Goal: Transaction & Acquisition: Purchase product/service

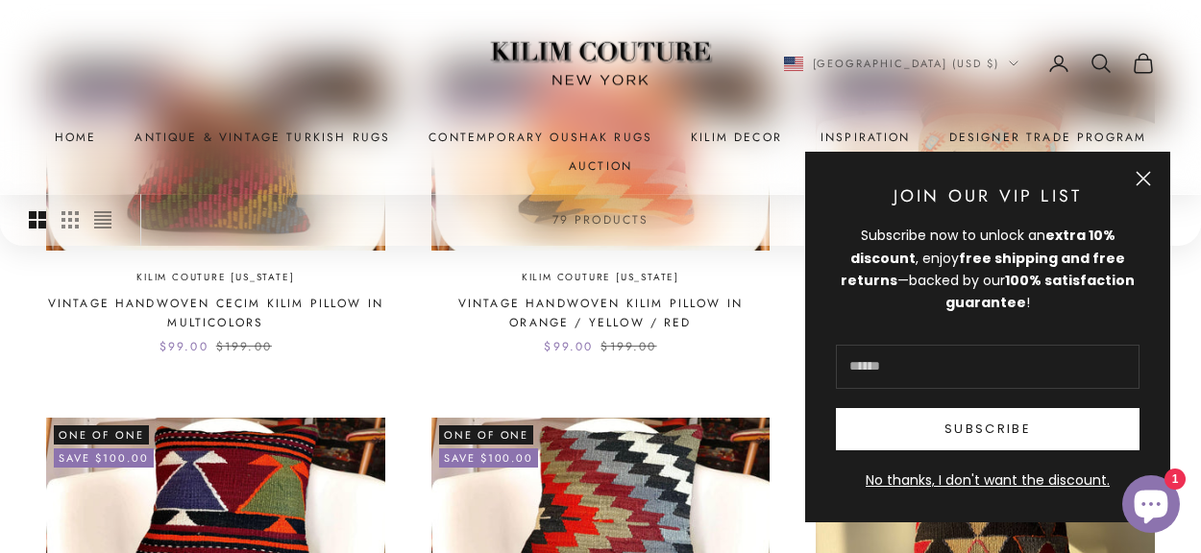
scroll to position [654, 0]
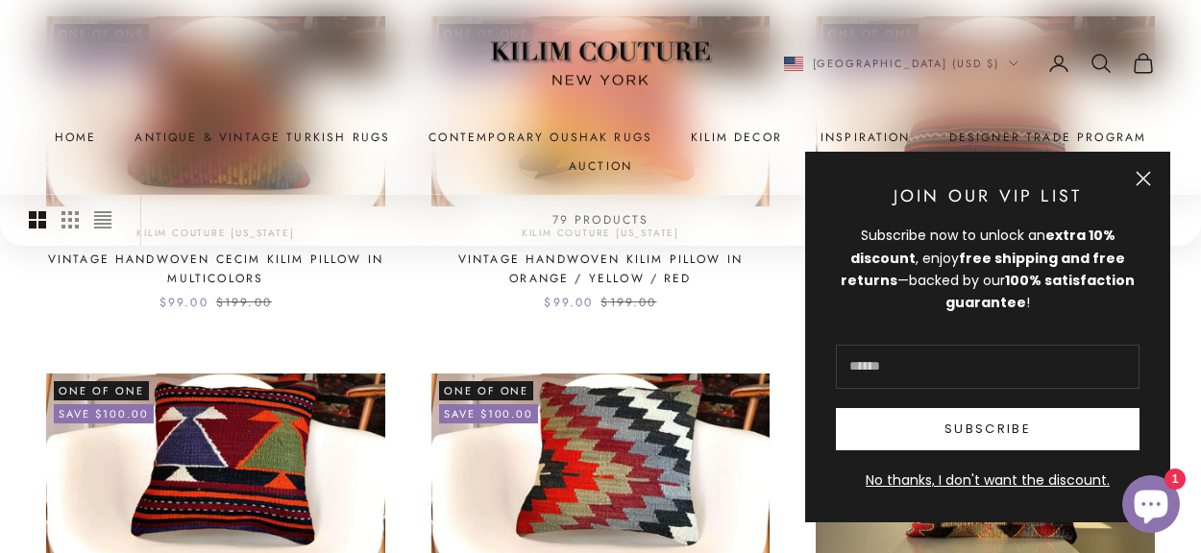
click at [1149, 182] on button "Close" at bounding box center [1143, 178] width 15 height 15
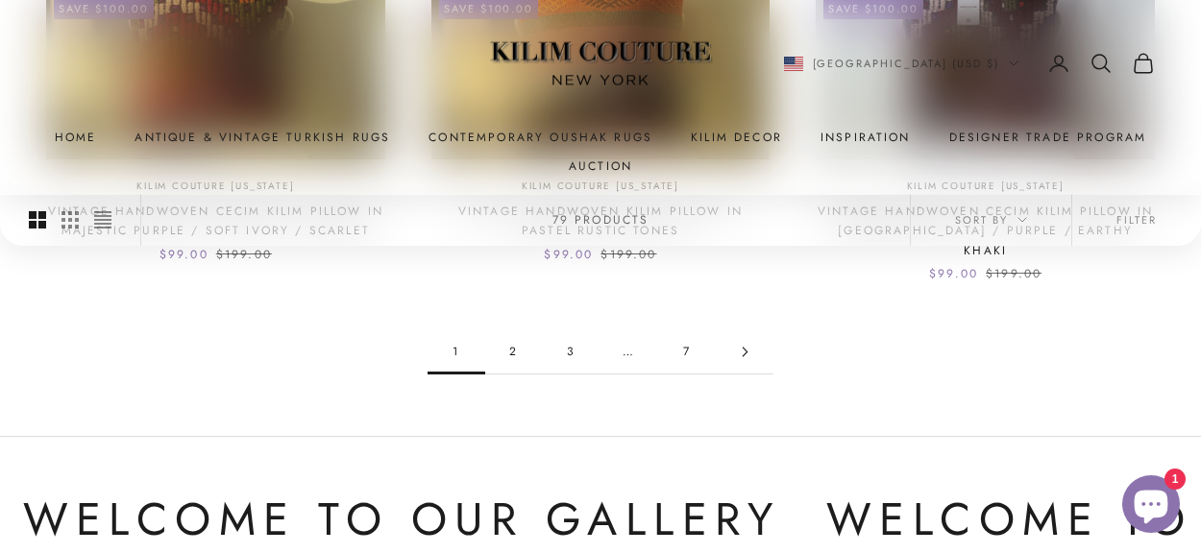
scroll to position [1657, 0]
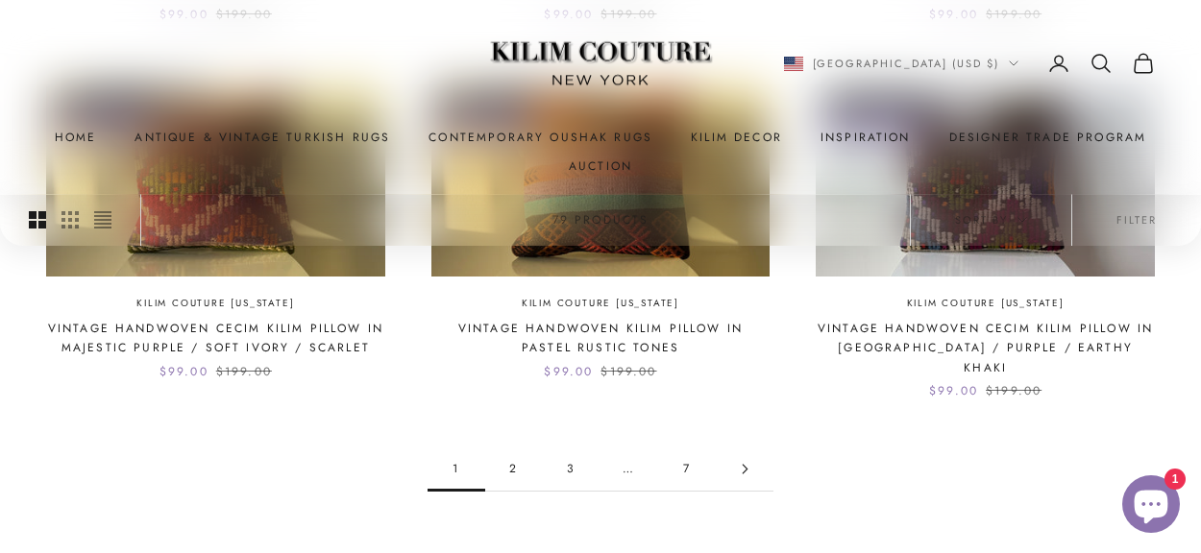
click at [746, 464] on icon "Go to page 2" at bounding box center [745, 469] width 11 height 11
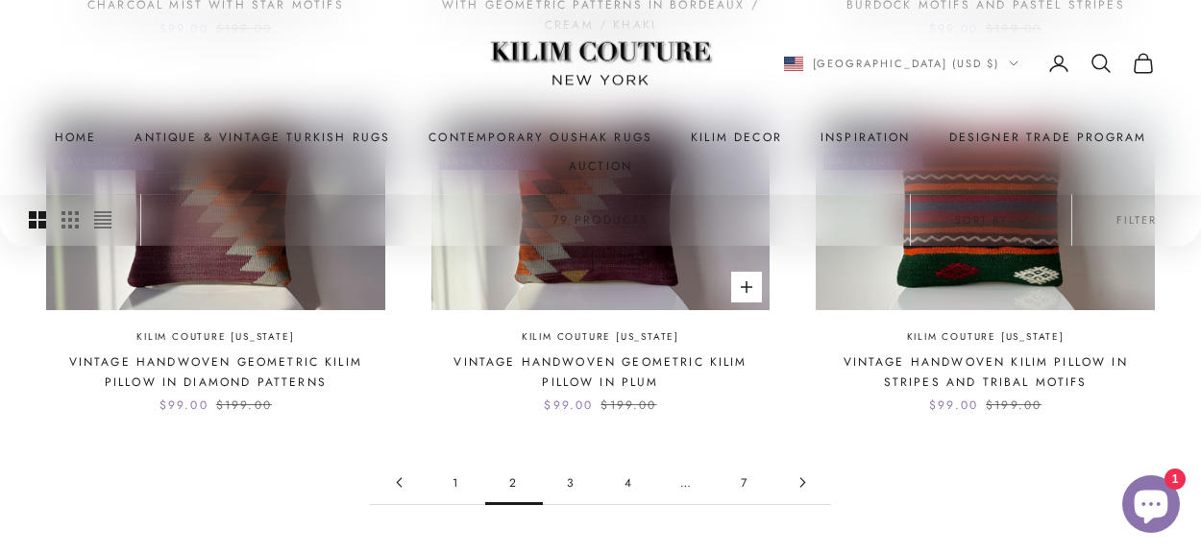
scroll to position [1793, 0]
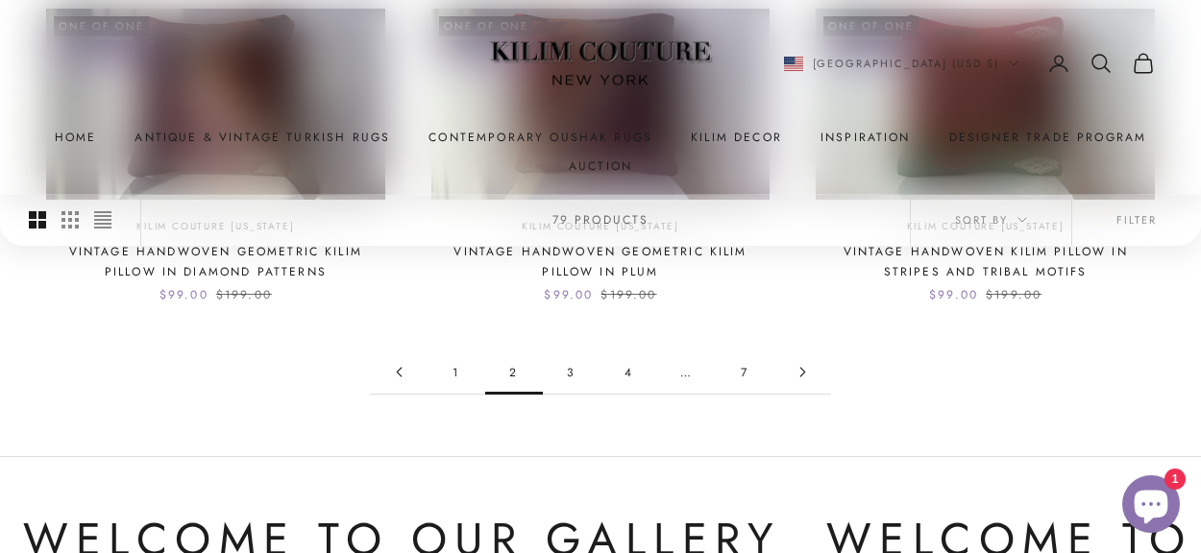
click at [570, 351] on link "3" at bounding box center [572, 372] width 58 height 43
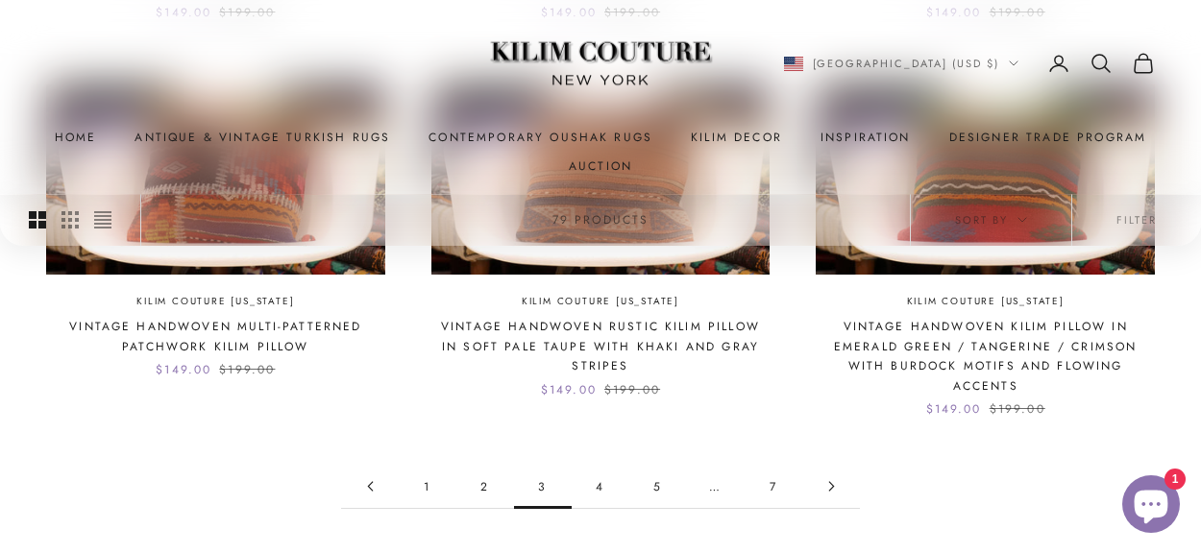
scroll to position [1777, 0]
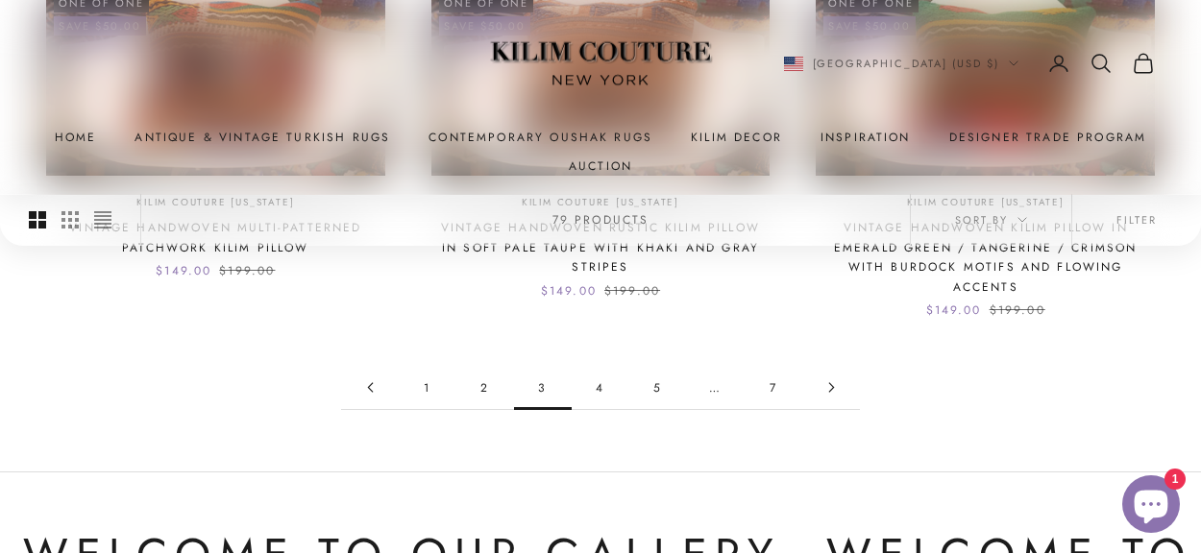
click at [598, 366] on link "4" at bounding box center [601, 387] width 58 height 43
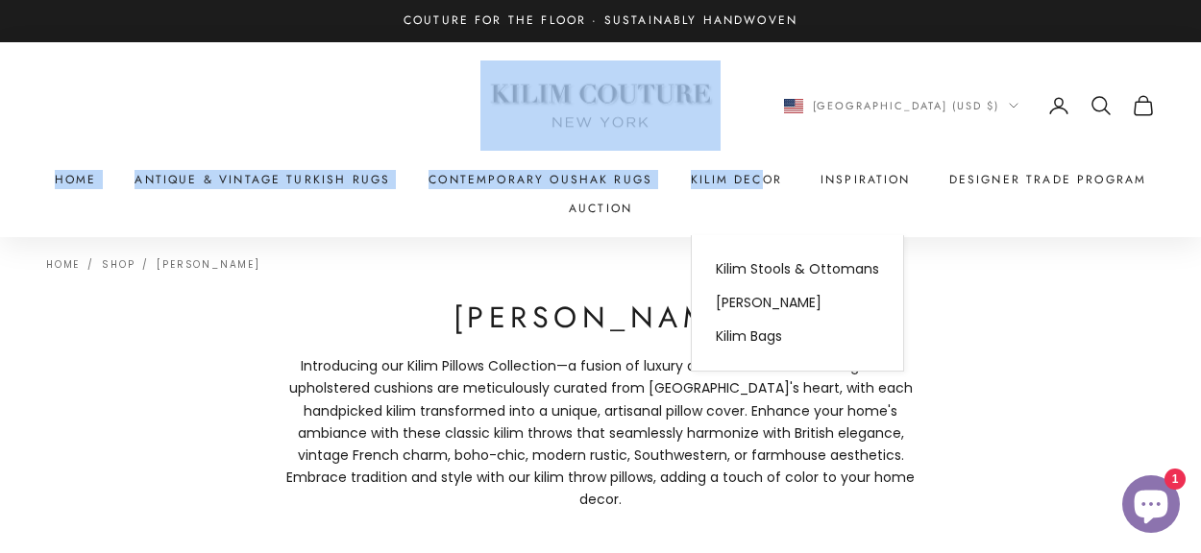
drag, startPoint x: 756, startPoint y: 131, endPoint x: 745, endPoint y: 75, distance: 56.9
click at [746, 70] on x-header "Kilim Couture New York Navigation menu Home Antique & Vintage Turkish Rugs Cont…" at bounding box center [600, 139] width 1201 height 195
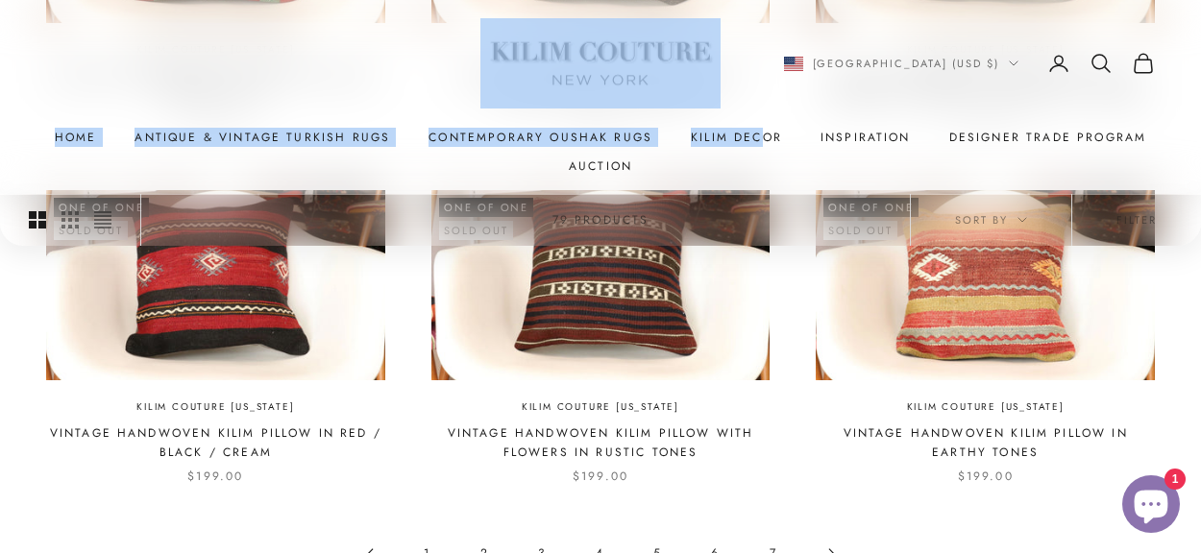
scroll to position [1749, 0]
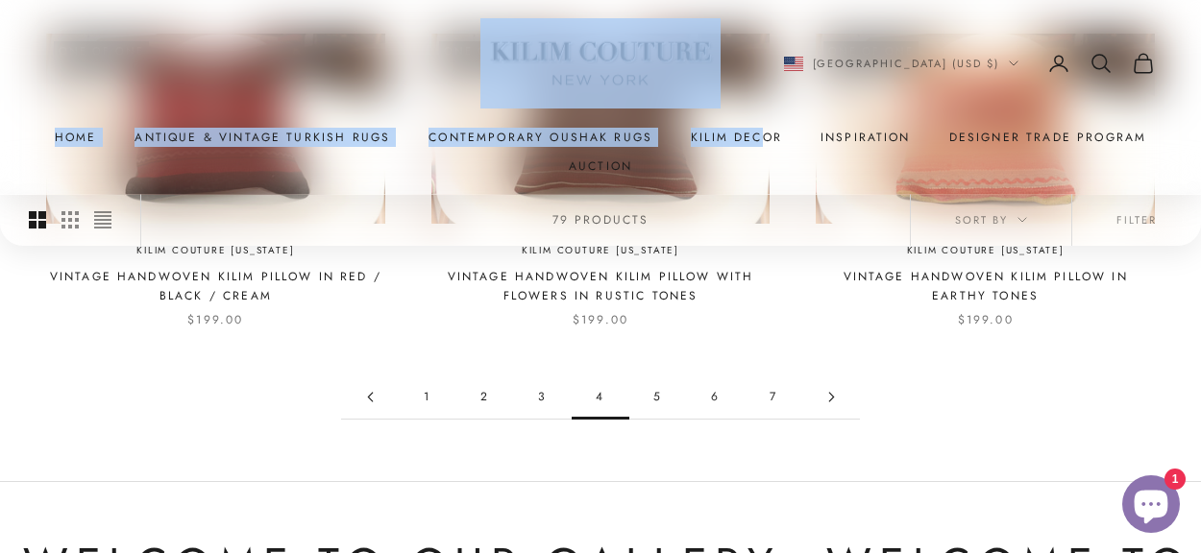
click at [659, 376] on link "5" at bounding box center [658, 397] width 58 height 43
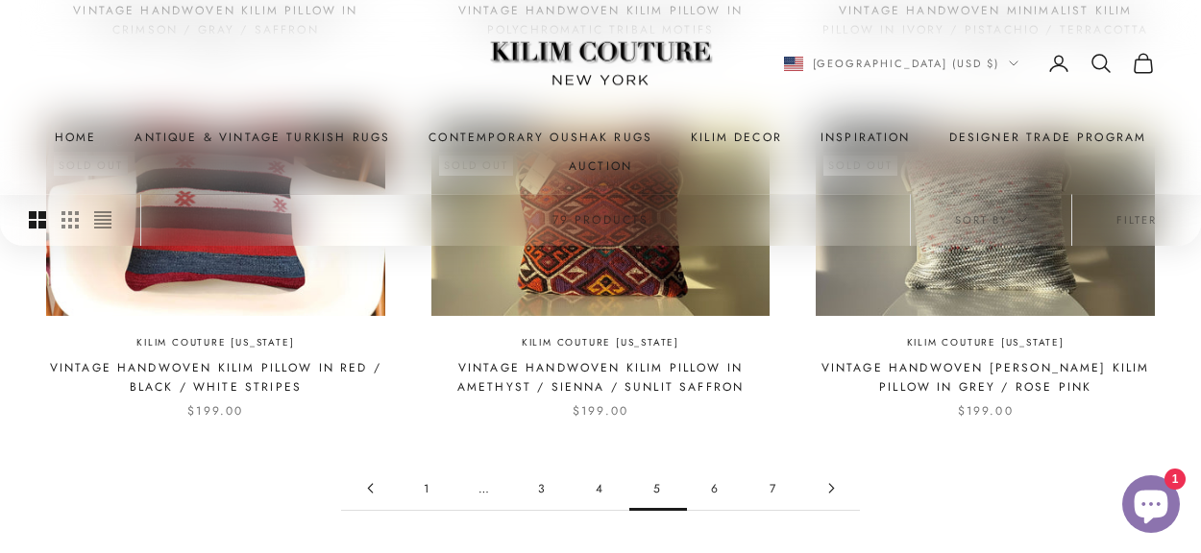
scroll to position [1694, 0]
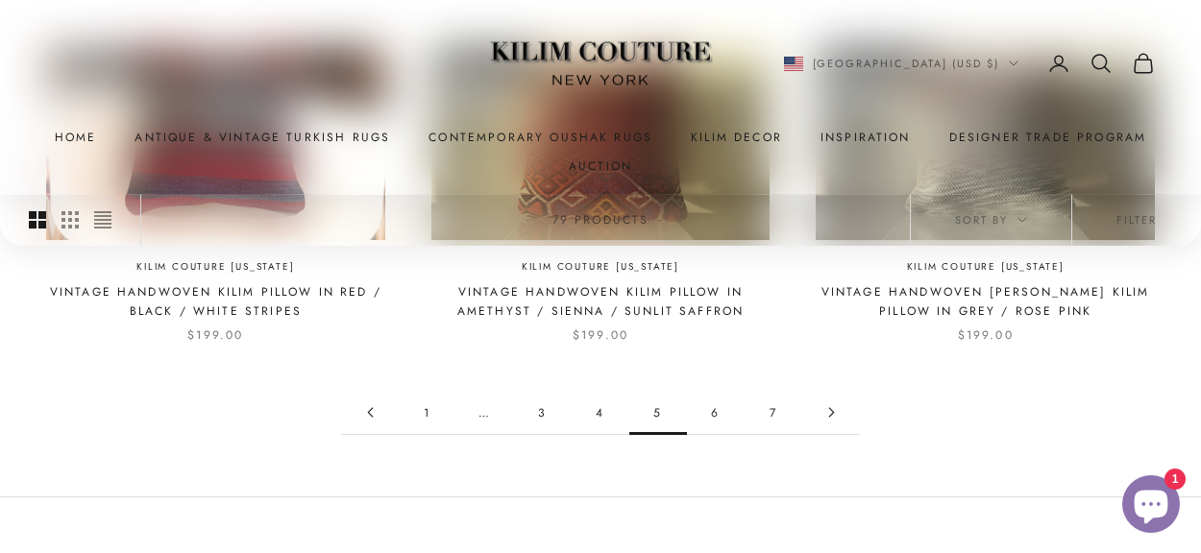
click at [716, 391] on link "6" at bounding box center [716, 412] width 58 height 43
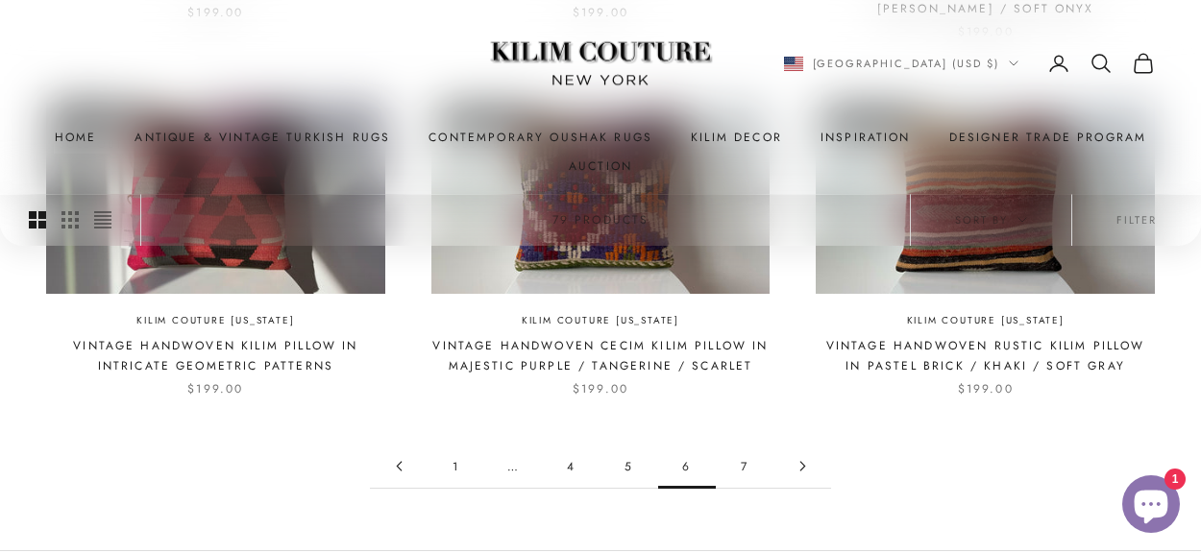
scroll to position [1702, 0]
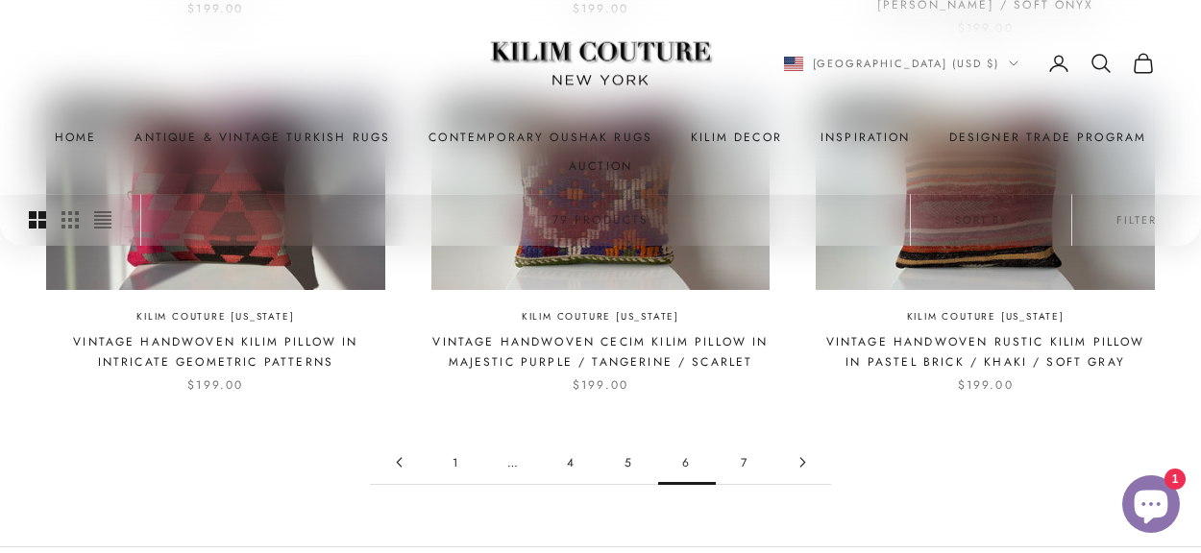
click at [741, 441] on link "7" at bounding box center [745, 462] width 58 height 43
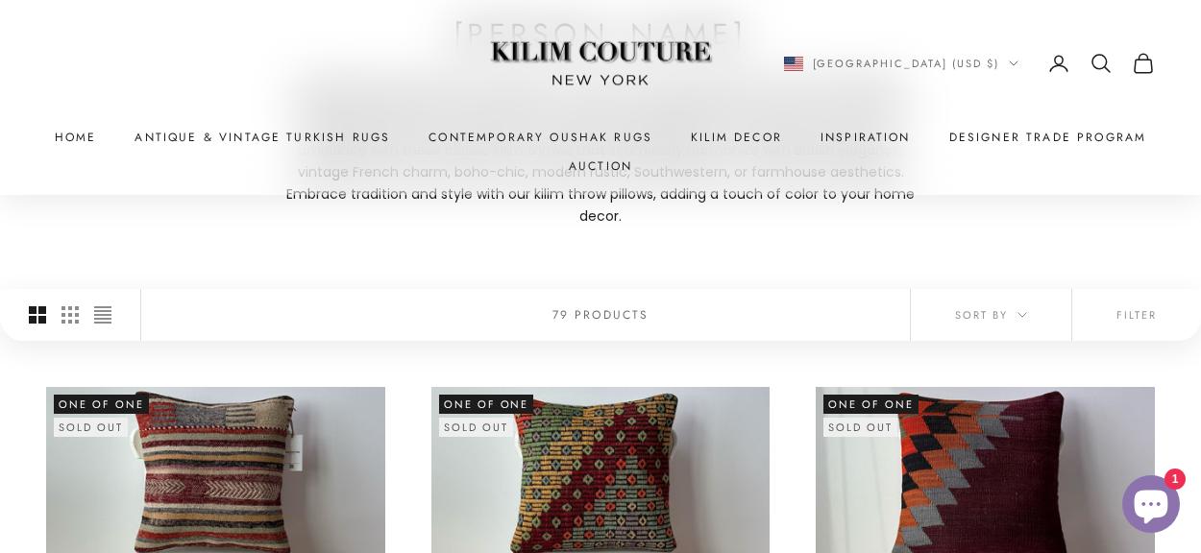
scroll to position [288, 0]
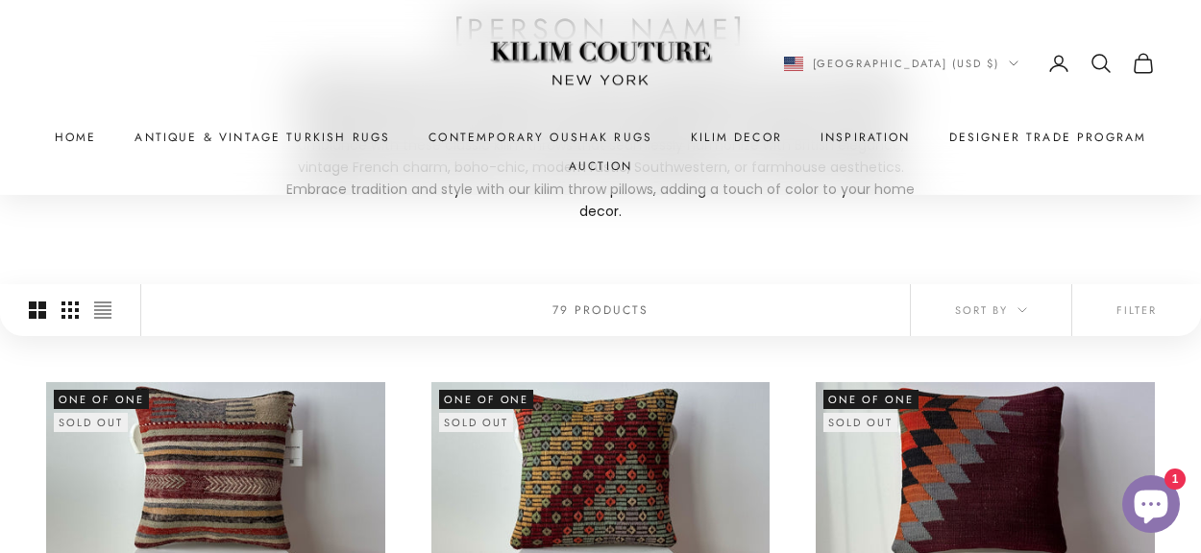
click at [69, 302] on icon "Switch to smaller product images" at bounding box center [69, 310] width 17 height 17
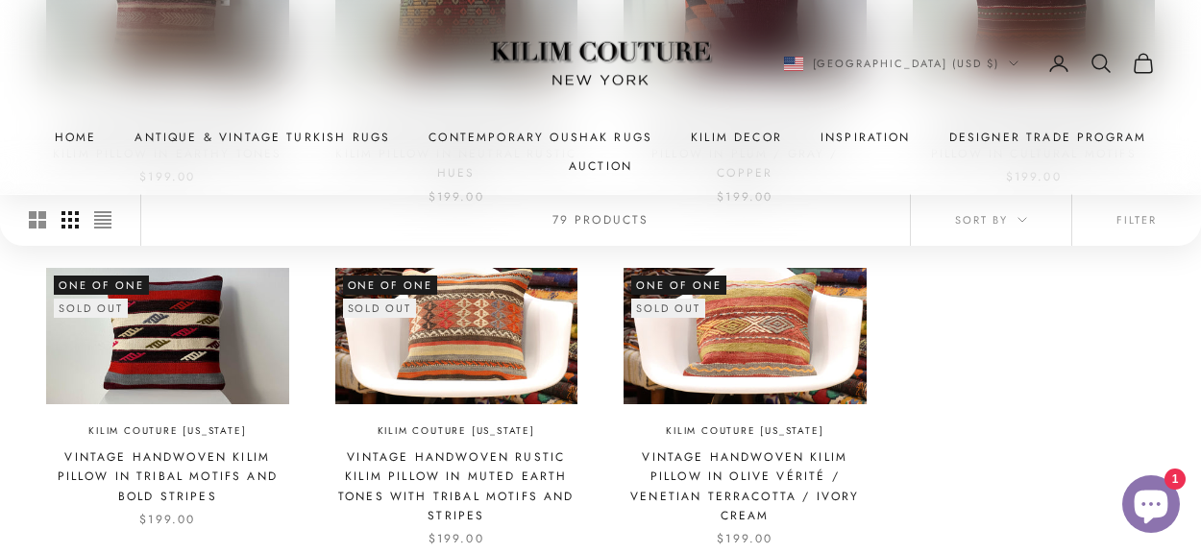
scroll to position [878, 0]
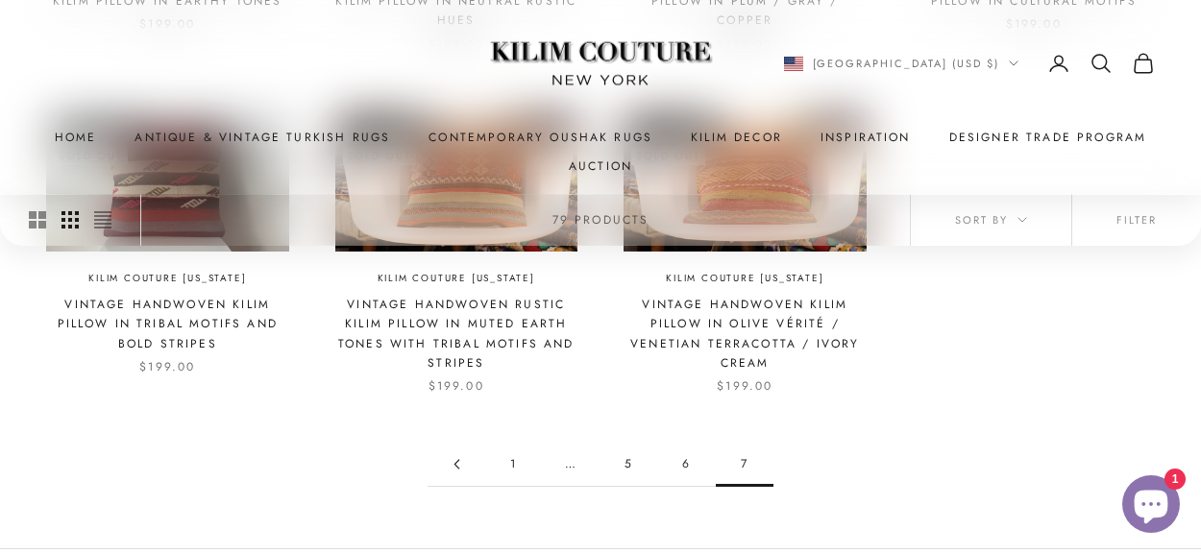
click at [458, 459] on icon "Go to page 6" at bounding box center [457, 464] width 11 height 11
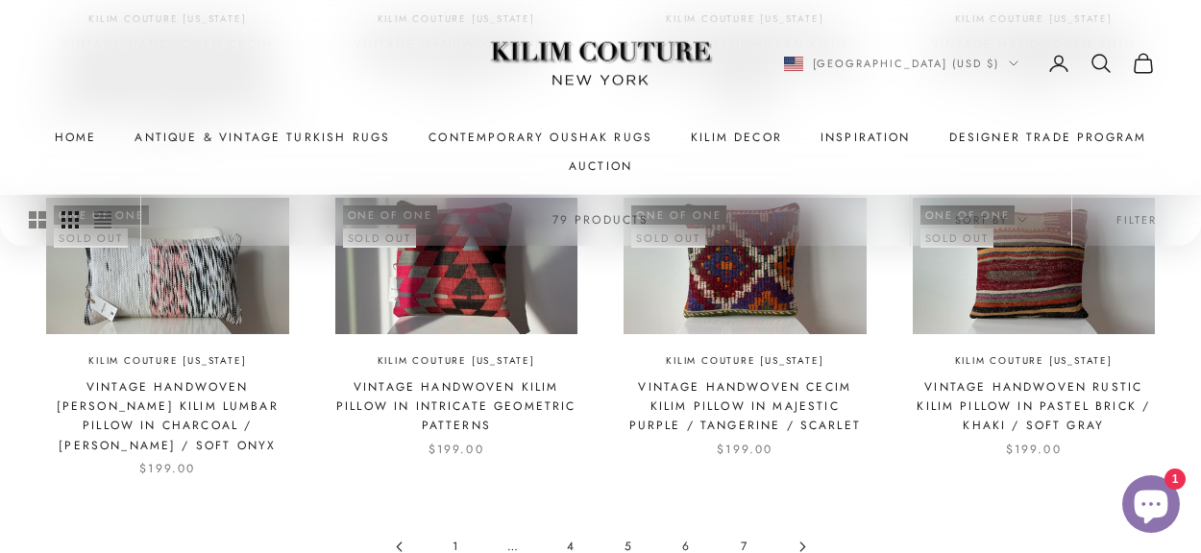
scroll to position [1268, 0]
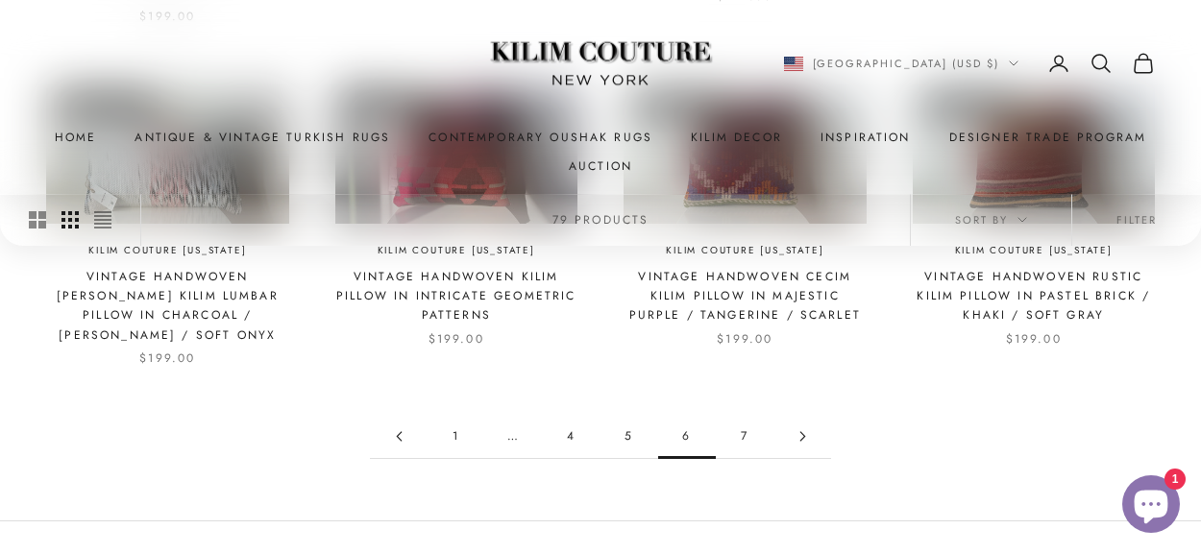
click at [456, 415] on link "1" at bounding box center [457, 436] width 58 height 43
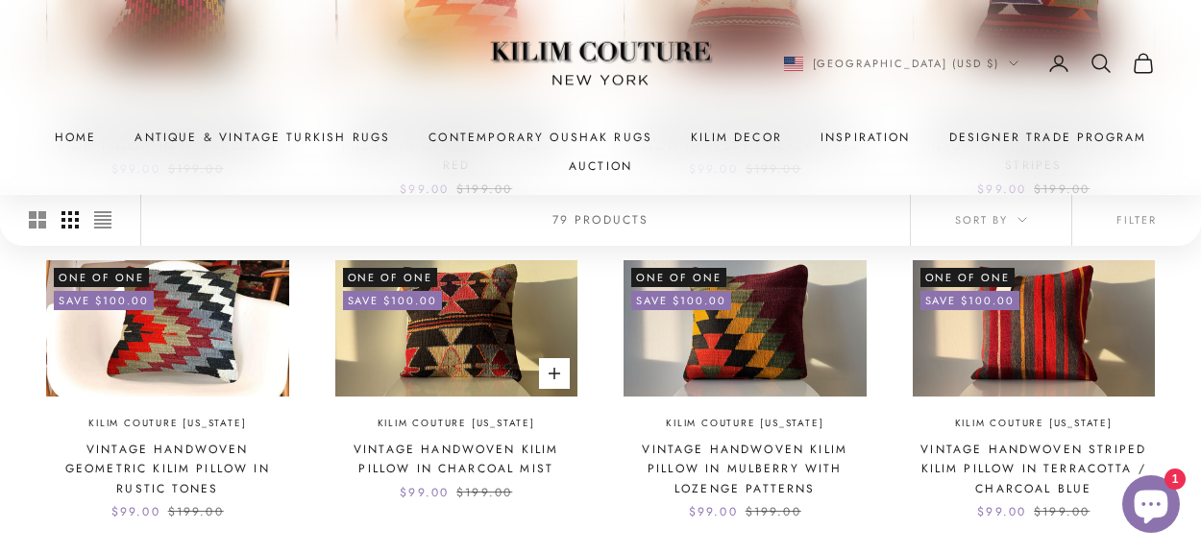
scroll to position [708, 0]
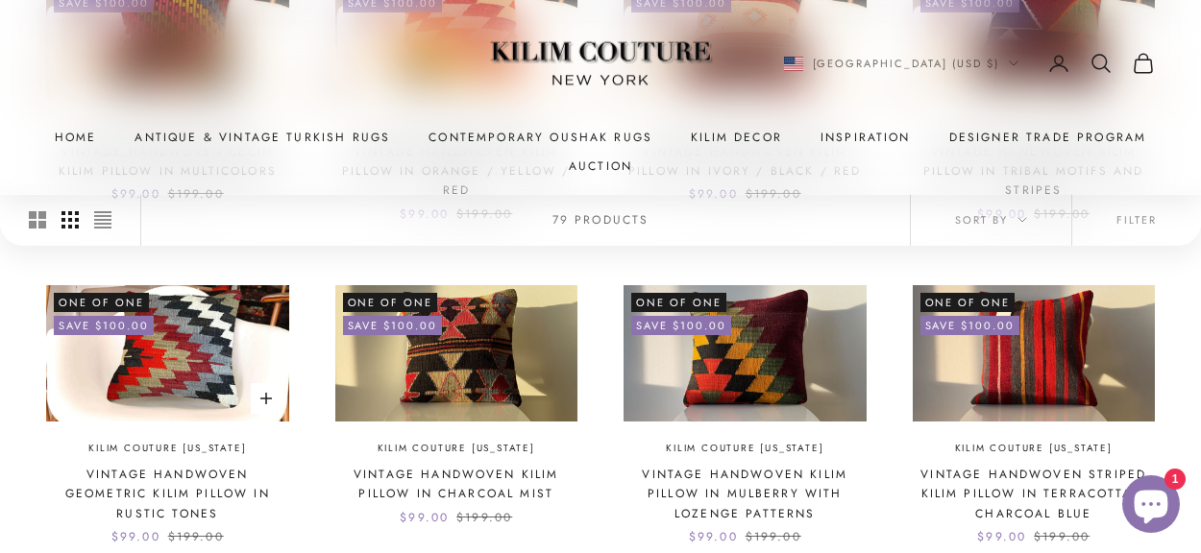
click at [208, 351] on img at bounding box center [167, 353] width 243 height 136
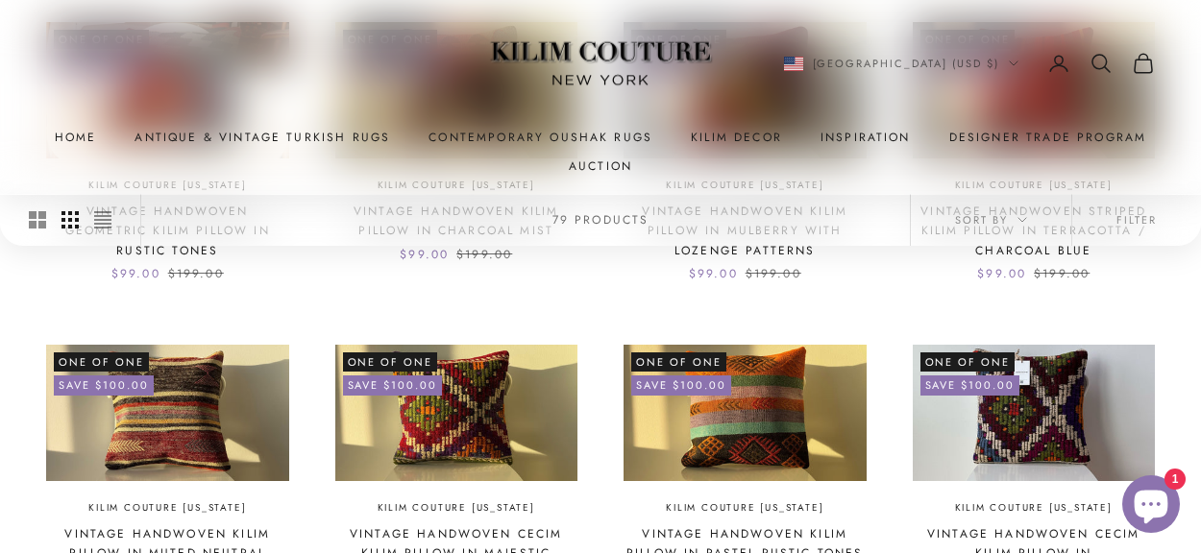
scroll to position [1019, 0]
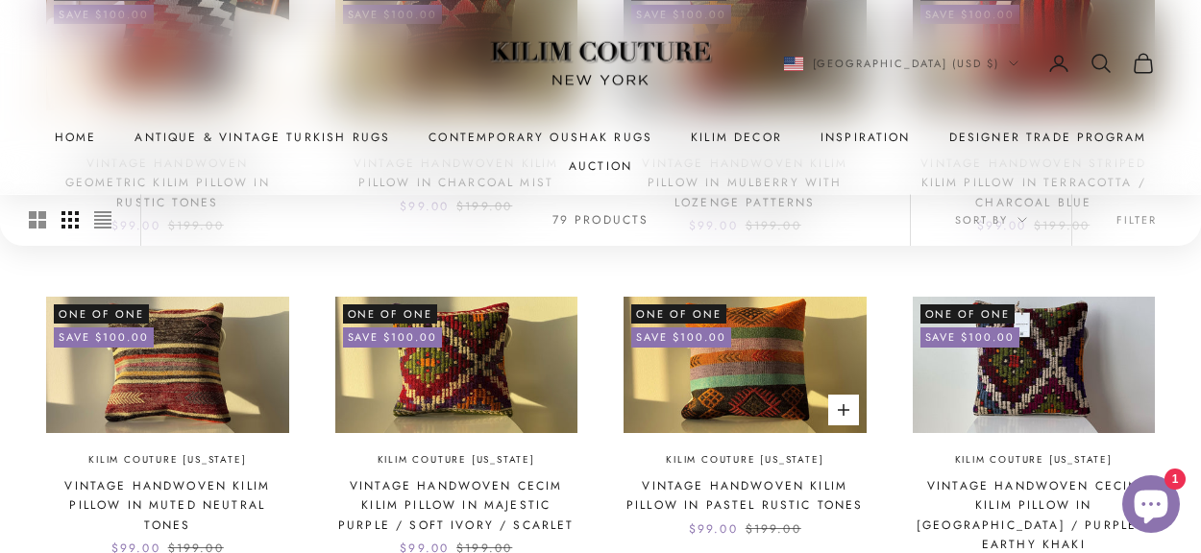
click at [739, 370] on img at bounding box center [745, 365] width 243 height 136
click at [466, 336] on img at bounding box center [456, 365] width 243 height 136
click at [491, 317] on img at bounding box center [456, 365] width 243 height 136
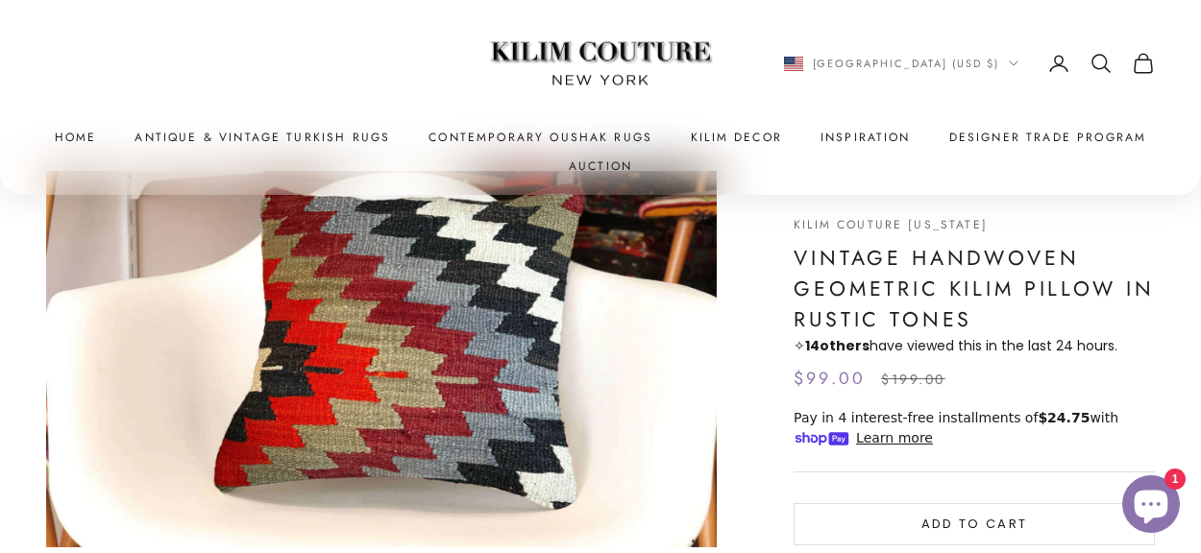
scroll to position [39, 0]
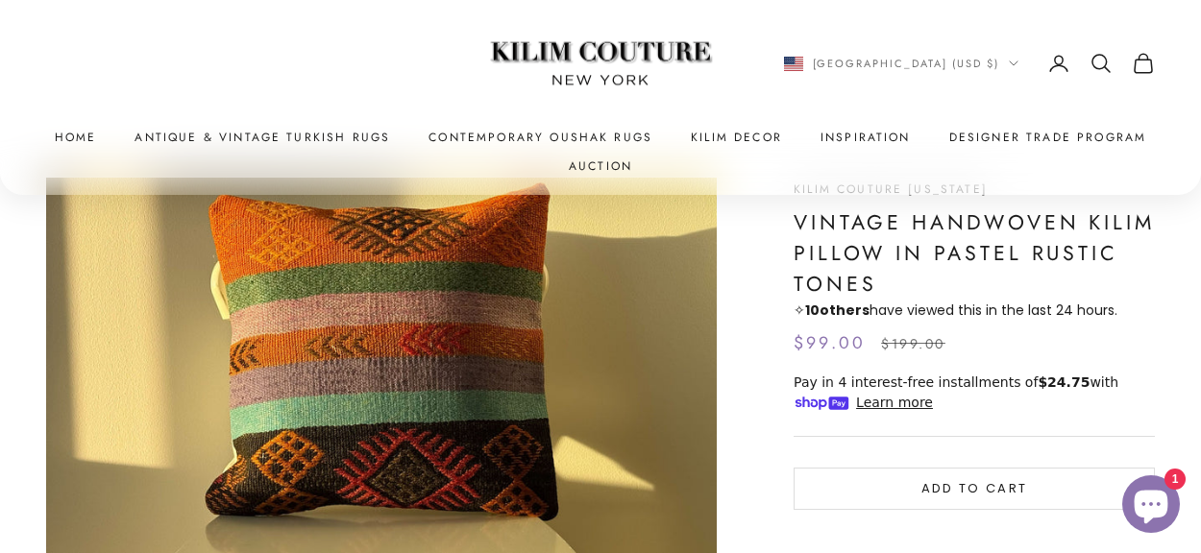
scroll to position [158, 0]
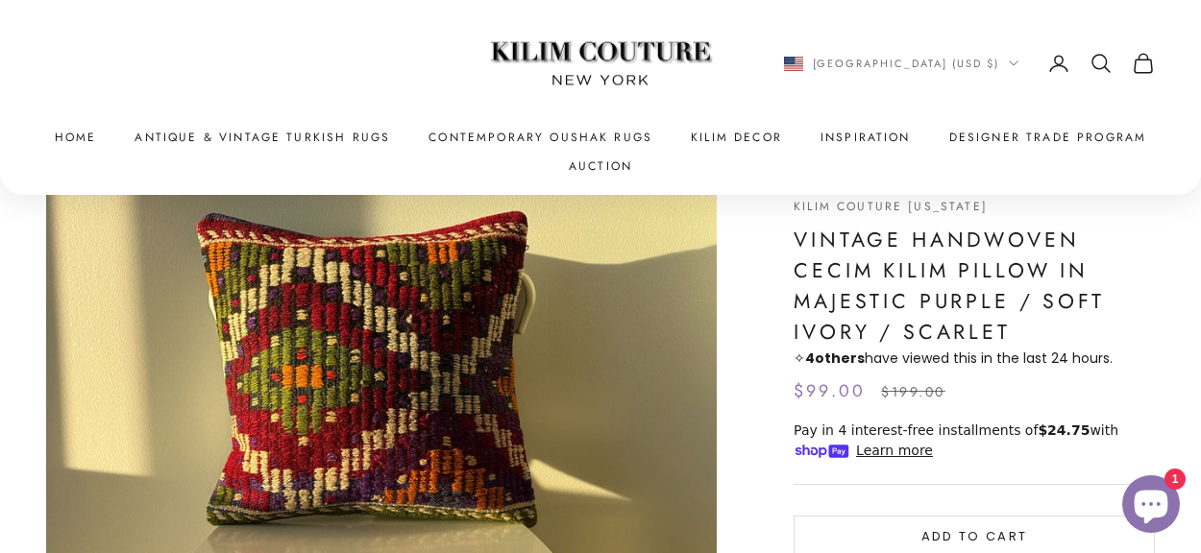
scroll to position [113, 0]
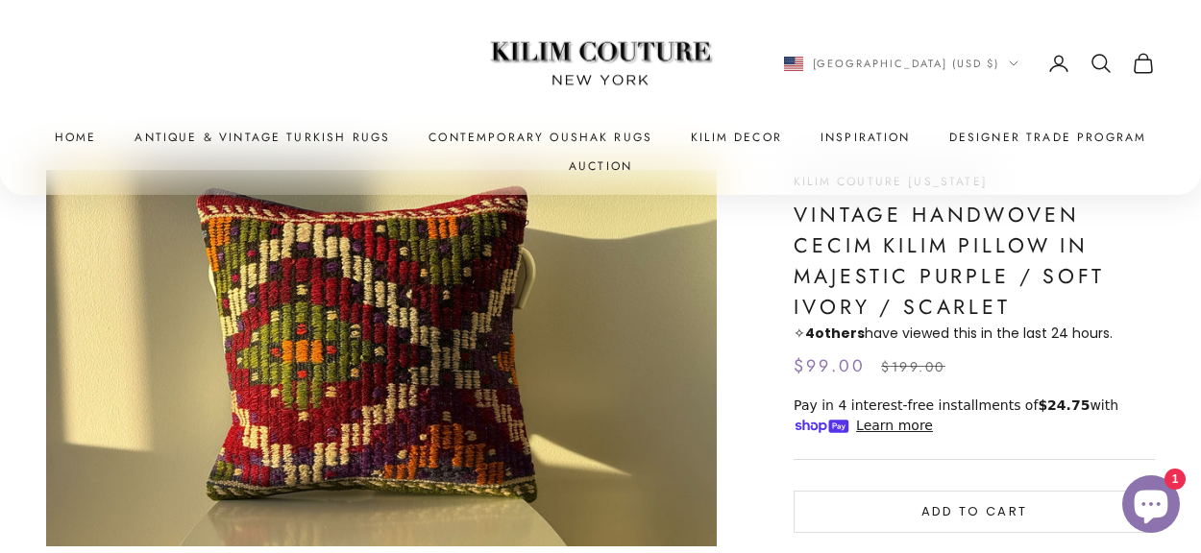
click at [467, 330] on img "Item 1 of 1" at bounding box center [381, 359] width 671 height 378
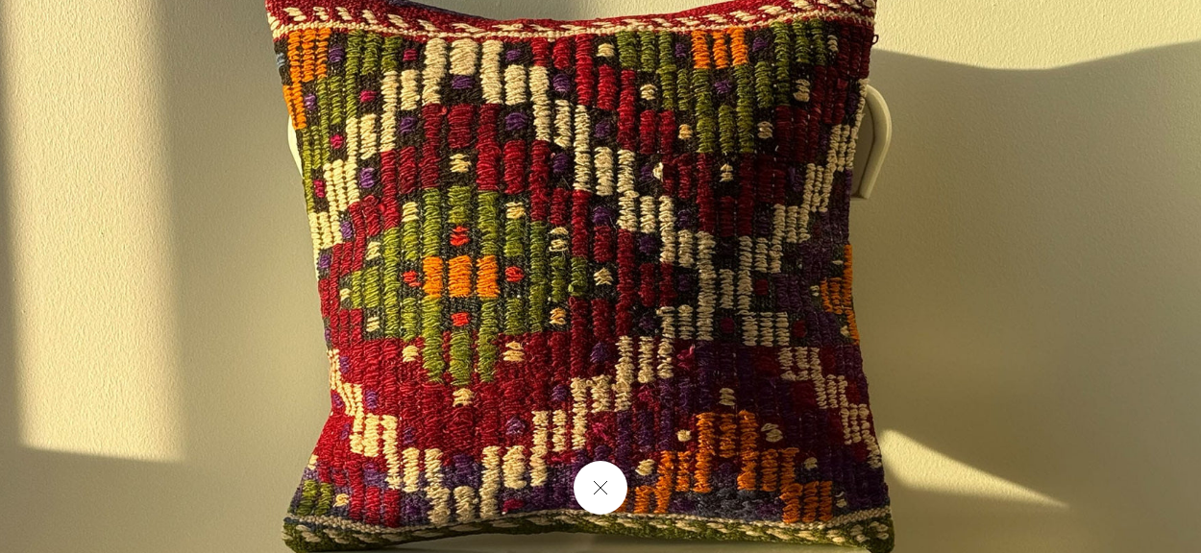
click at [567, 385] on img at bounding box center [607, 289] width 1238 height 697
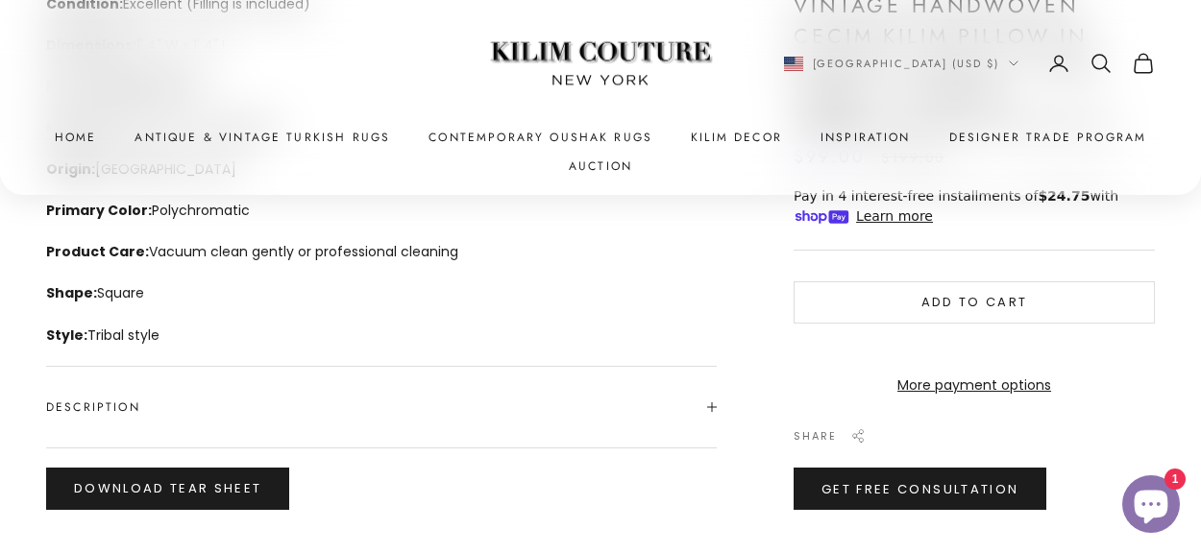
scroll to position [914, 0]
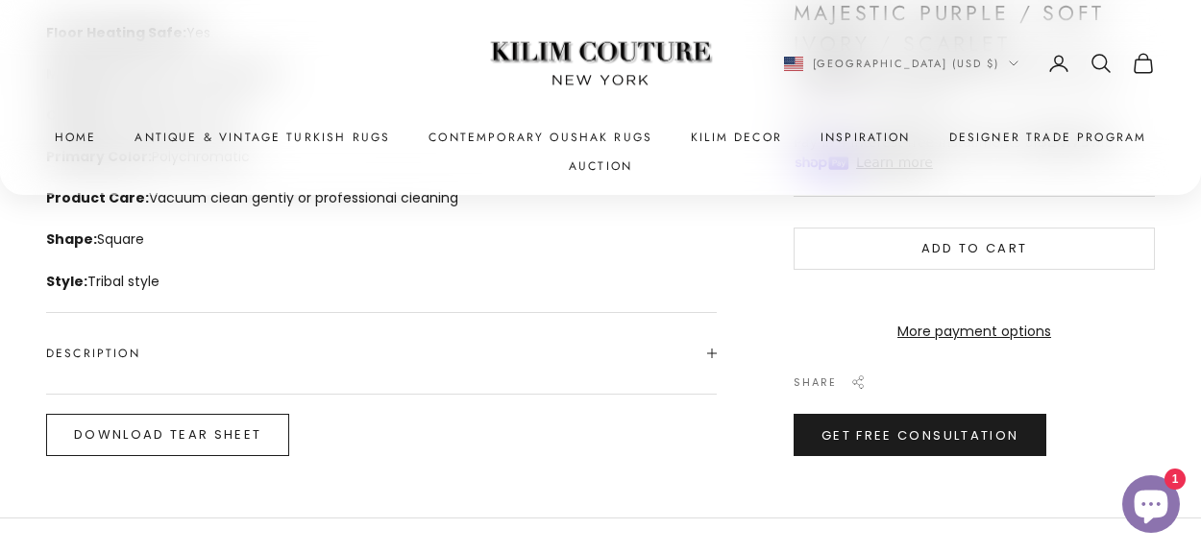
click at [236, 433] on button "Download Tear Sheet" at bounding box center [167, 435] width 243 height 42
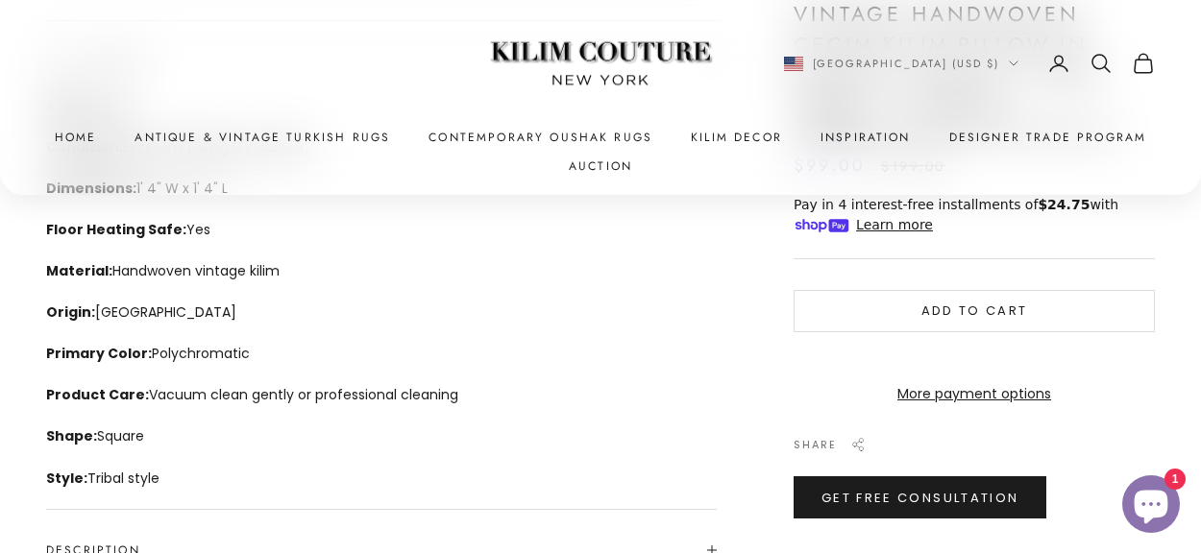
scroll to position [74, 0]
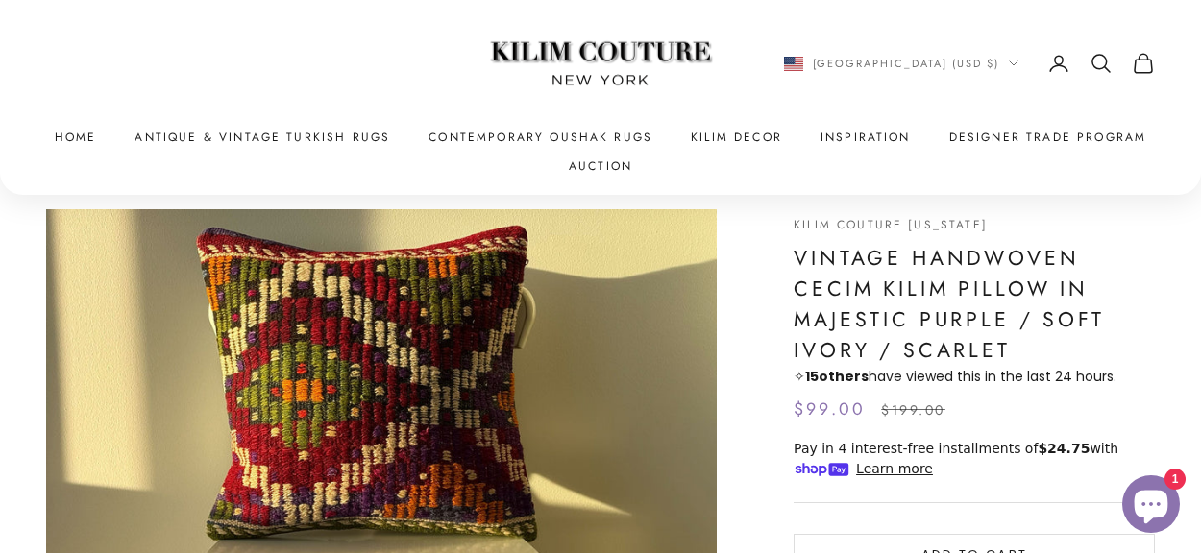
click at [1138, 64] on icon "Secondary navigation" at bounding box center [1143, 63] width 23 height 23
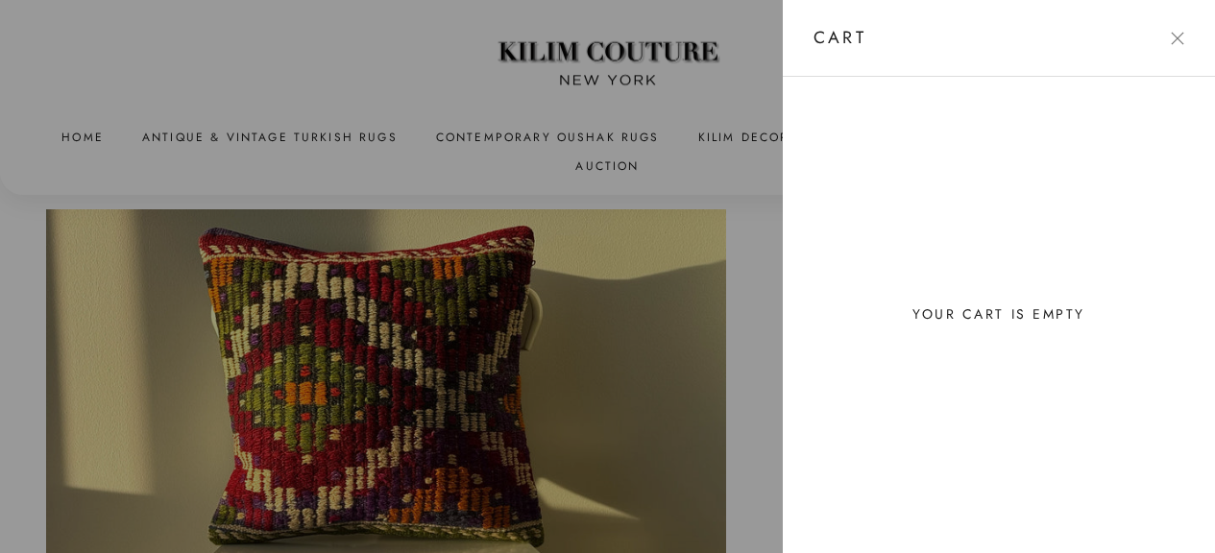
click at [739, 384] on div at bounding box center [607, 276] width 1215 height 553
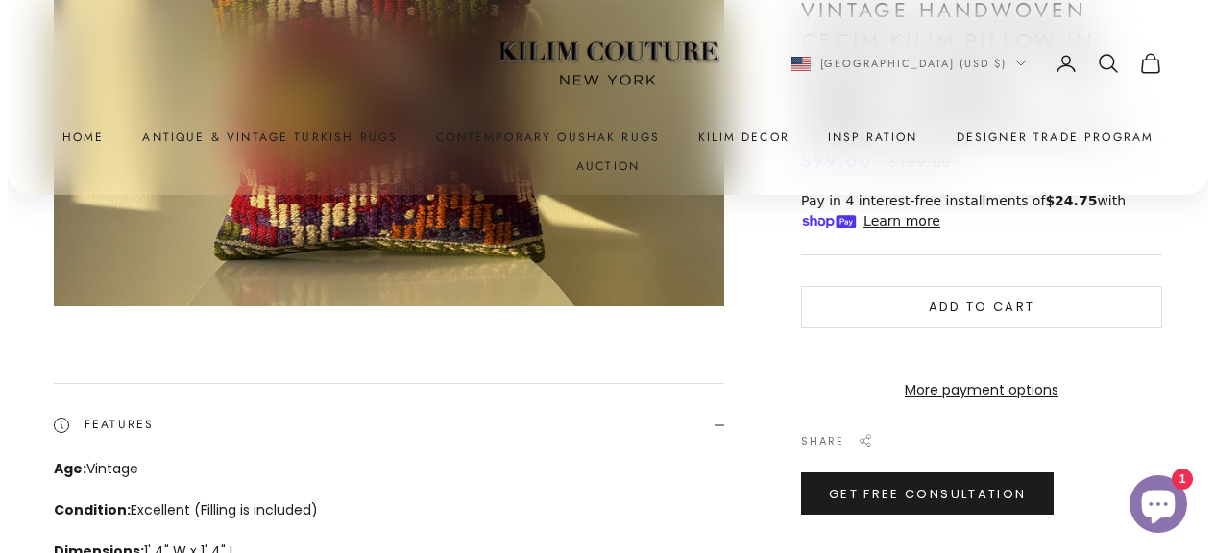
scroll to position [496, 0]
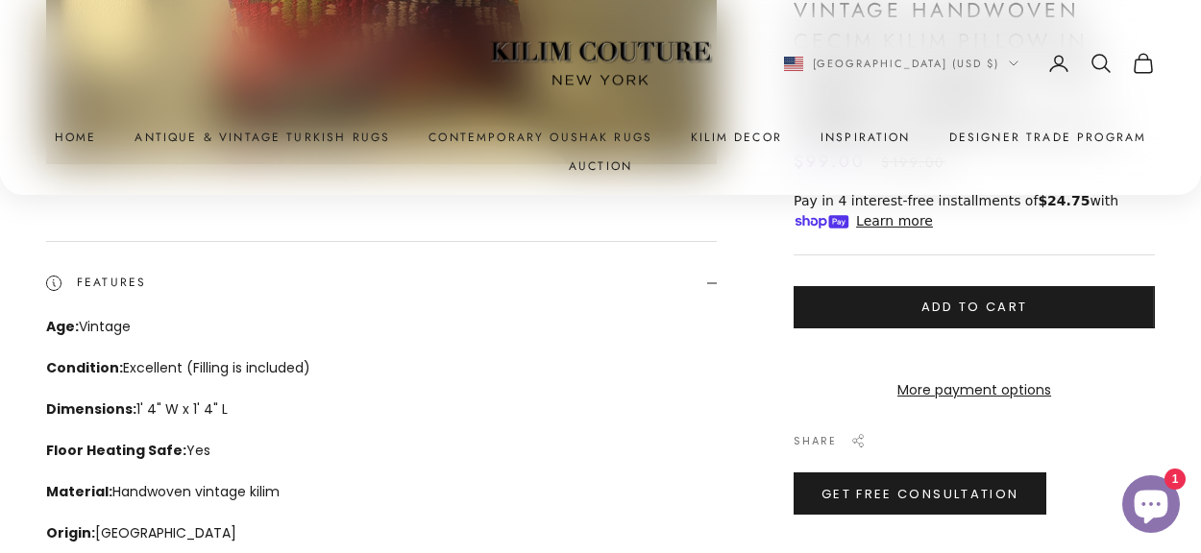
click at [935, 309] on button "Add to cart" at bounding box center [974, 307] width 361 height 42
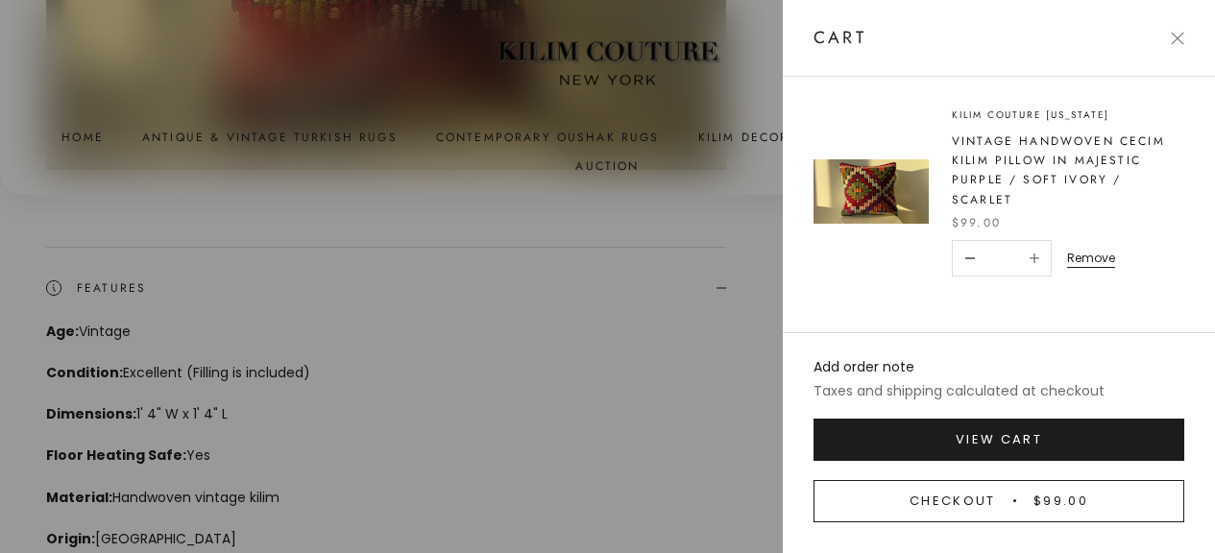
click at [1004, 503] on button "Checkout $99.00" at bounding box center [999, 501] width 371 height 42
